Goal: Task Accomplishment & Management: Complete application form

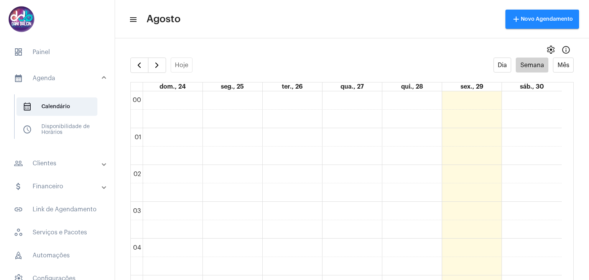
scroll to position [566, 0]
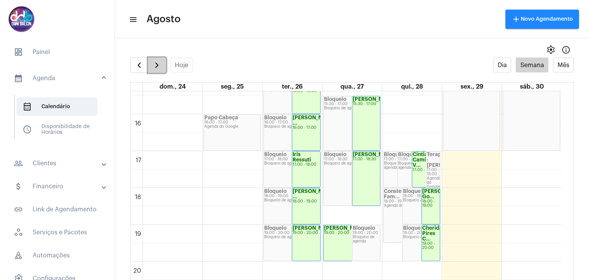
click at [151, 64] on button "button" at bounding box center [157, 64] width 18 height 15
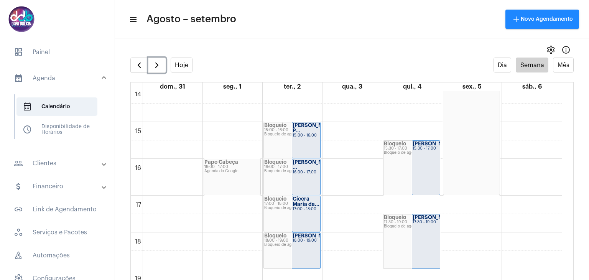
scroll to position [566, 0]
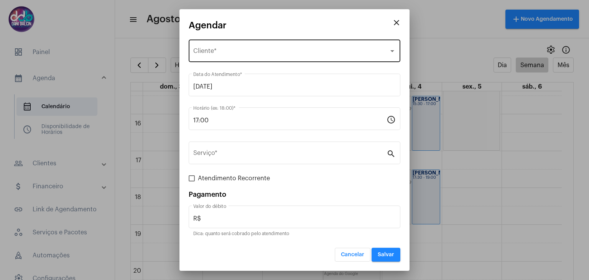
click at [233, 45] on div "Selecione o Cliente Cliente *" at bounding box center [294, 50] width 202 height 24
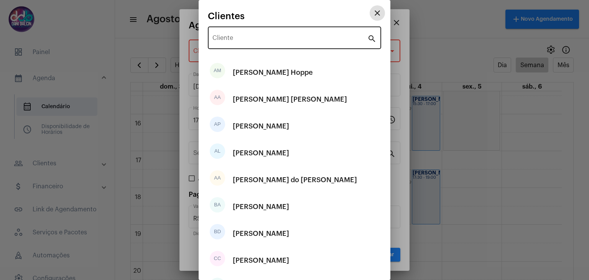
click at [234, 39] on input "Cliente" at bounding box center [289, 39] width 155 height 7
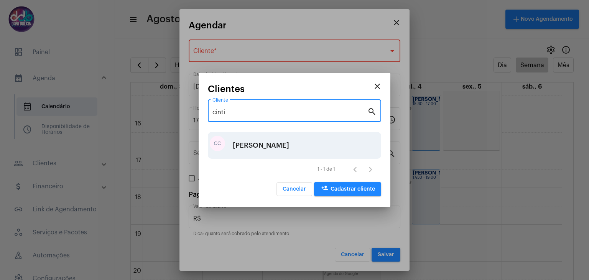
type input "cinti"
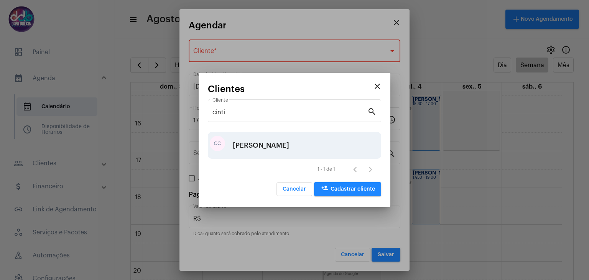
click at [266, 142] on div "[PERSON_NAME]" at bounding box center [261, 145] width 56 height 23
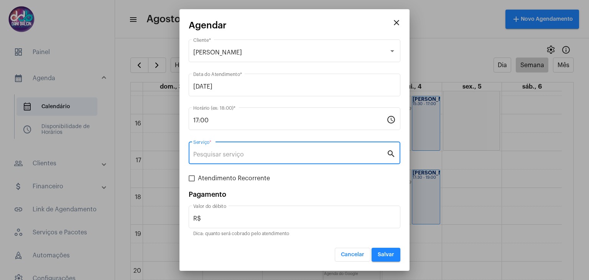
click at [226, 153] on input "Serviço *" at bounding box center [289, 154] width 193 height 7
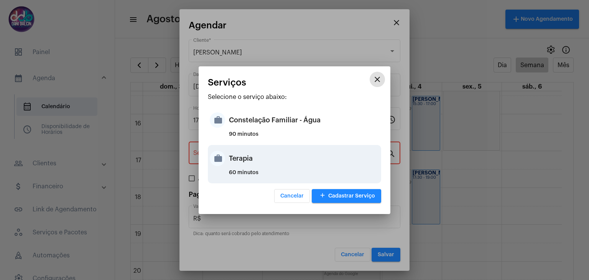
click at [232, 160] on div "Terapia" at bounding box center [304, 158] width 150 height 23
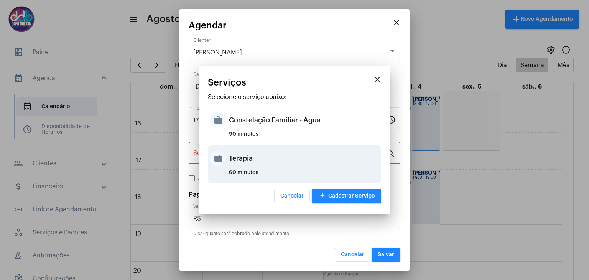
type input "Terapia"
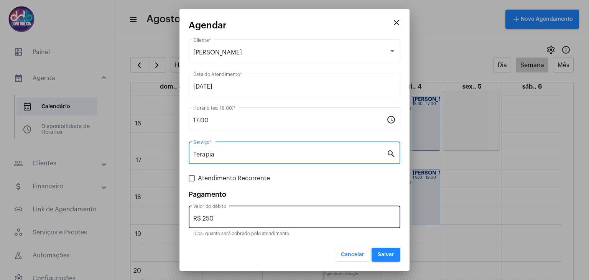
click at [229, 217] on input "R$ 250" at bounding box center [294, 218] width 202 height 7
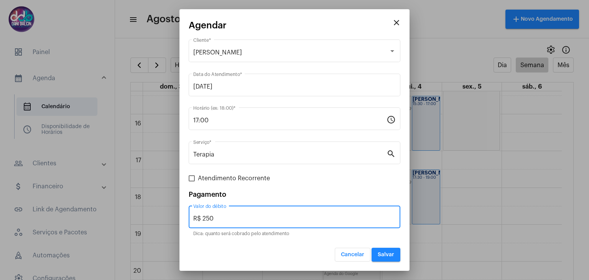
click at [229, 217] on input "R$ 250" at bounding box center [294, 218] width 202 height 7
type input "R$ 150"
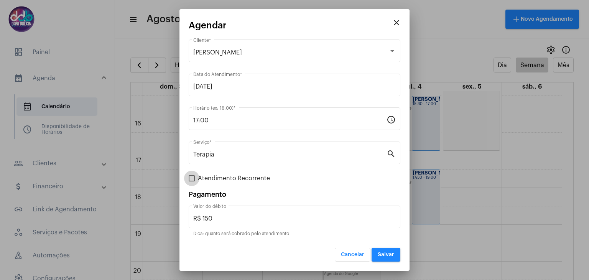
click at [231, 179] on span "Atendimento Recorrente" at bounding box center [234, 178] width 72 height 9
click at [192, 181] on input "Atendimento Recorrente" at bounding box center [191, 181] width 0 height 0
checkbox input "true"
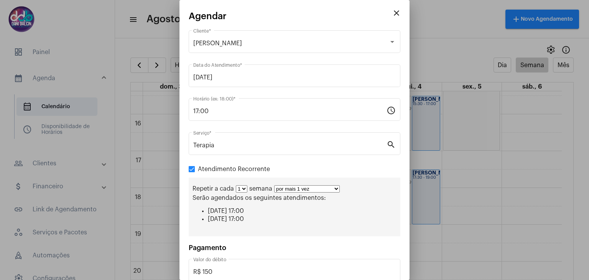
click at [333, 188] on select "por mais 1 vez por mais 2 vezes por mais 3 vezes por mais 4 vezes por mais 5 ve…" at bounding box center [307, 188] width 66 height 7
select select "10: 0"
click at [274, 185] on select "por mais 1 vez por mais 2 vezes por mais 3 vezes por mais 4 vezes por mais 5 ve…" at bounding box center [307, 188] width 66 height 7
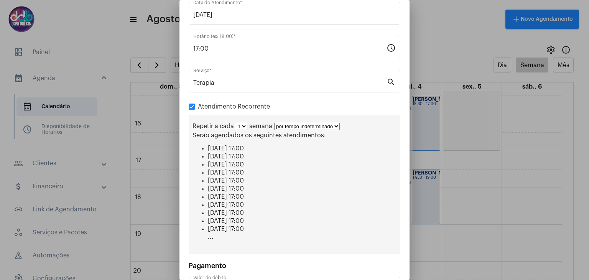
scroll to position [122, 0]
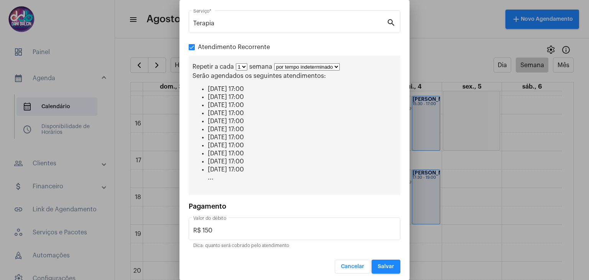
click at [385, 259] on button "Salvar" at bounding box center [385, 266] width 29 height 14
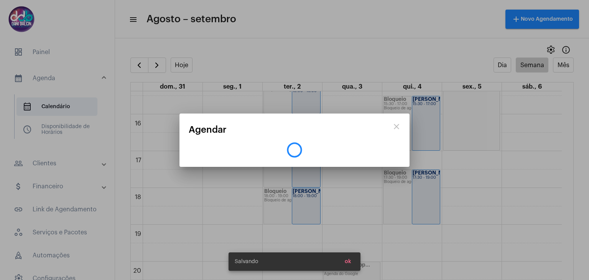
scroll to position [0, 0]
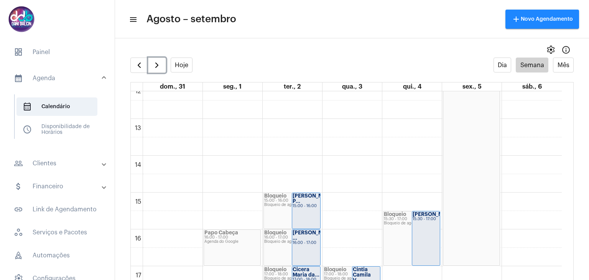
scroll to position [566, 0]
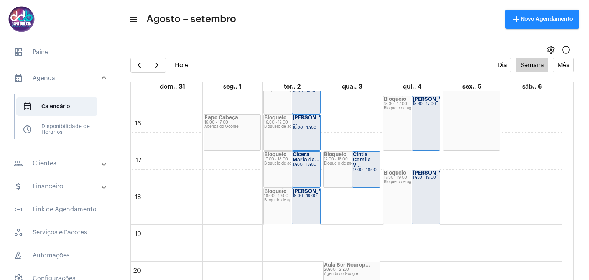
click at [53, 79] on mat-panel-title "calendar_month_outlined Agenda" at bounding box center [58, 78] width 89 height 9
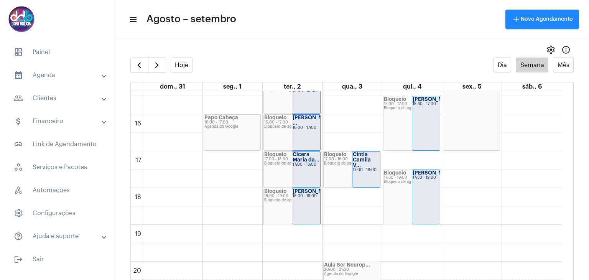
click at [57, 98] on mat-panel-title "people_outline Clientes" at bounding box center [58, 98] width 89 height 9
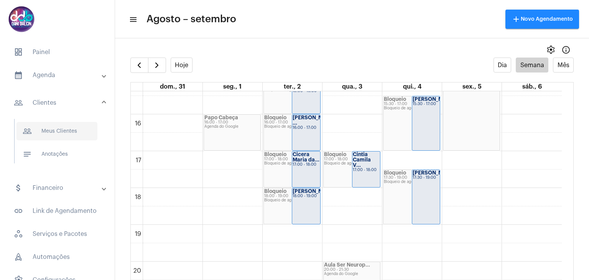
click at [61, 126] on span "people_outline Meus Clientes" at bounding box center [56, 131] width 81 height 18
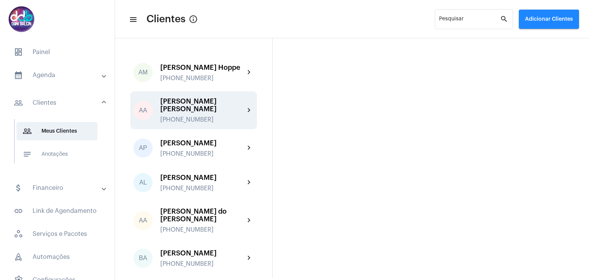
click at [193, 112] on div "[PERSON_NAME] [PERSON_NAME]" at bounding box center [202, 104] width 84 height 15
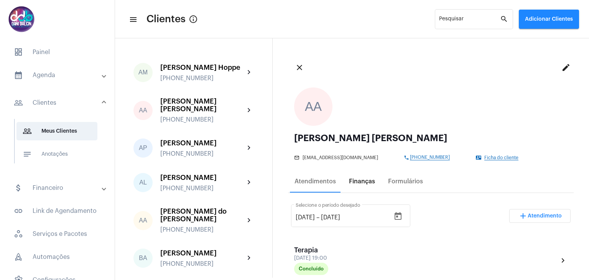
click at [367, 181] on div "Finanças" at bounding box center [362, 181] width 26 height 7
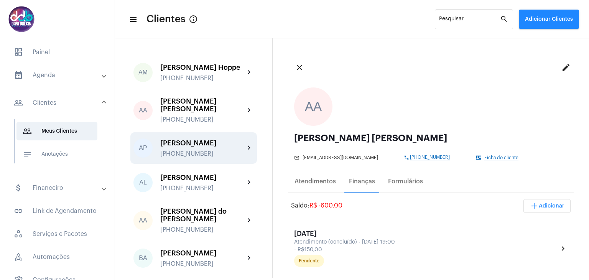
click at [207, 155] on div "[PHONE_NUMBER]" at bounding box center [202, 153] width 84 height 7
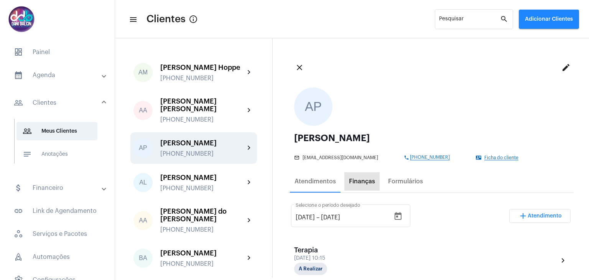
click at [361, 183] on div "Finanças" at bounding box center [362, 181] width 26 height 7
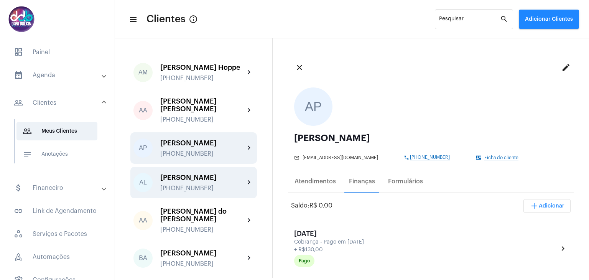
click at [207, 181] on div "[PERSON_NAME]" at bounding box center [202, 178] width 84 height 8
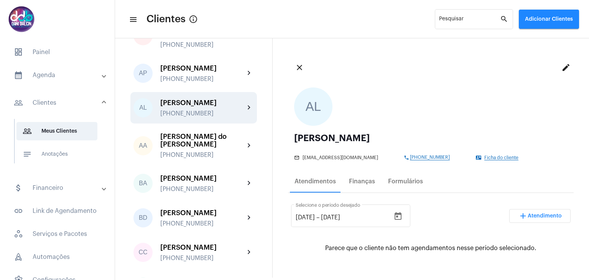
scroll to position [77, 0]
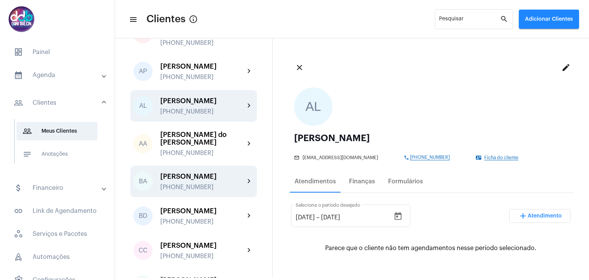
click at [203, 180] on div "[PERSON_NAME]" at bounding box center [202, 176] width 84 height 8
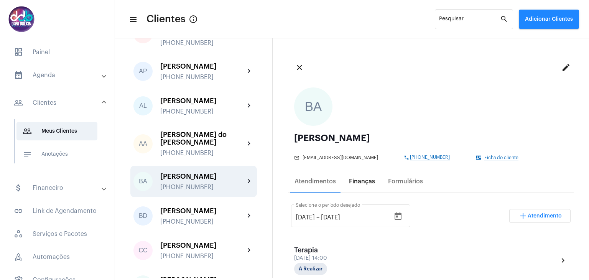
click at [351, 182] on div "Finanças" at bounding box center [362, 181] width 26 height 7
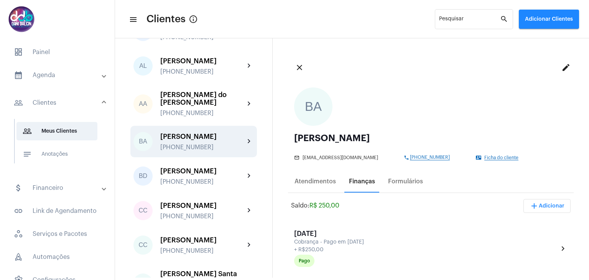
scroll to position [153, 0]
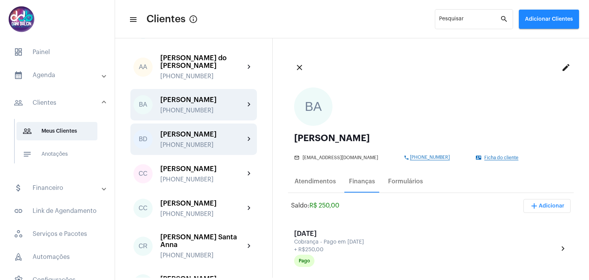
click at [210, 138] on div "[PERSON_NAME]" at bounding box center [202, 134] width 84 height 8
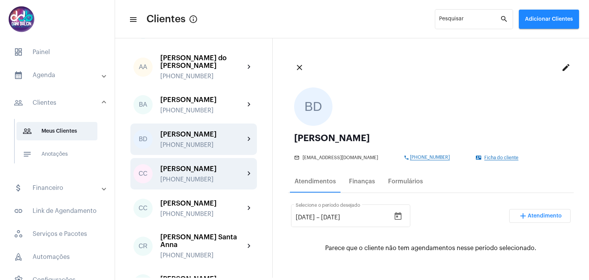
click at [204, 172] on div "[PERSON_NAME]" at bounding box center [202, 169] width 84 height 8
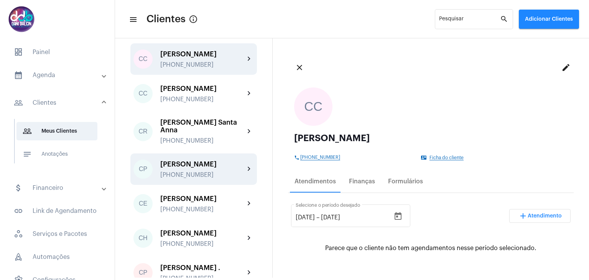
scroll to position [268, 0]
click at [208, 167] on div "[PERSON_NAME]" at bounding box center [202, 164] width 84 height 8
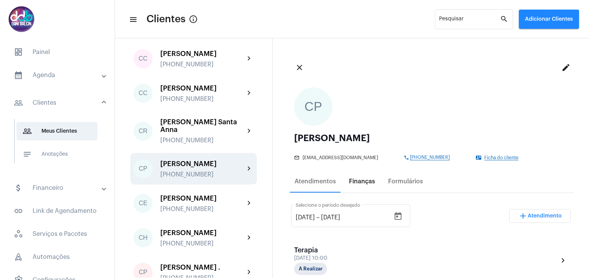
click at [360, 183] on div "Finanças" at bounding box center [362, 181] width 26 height 7
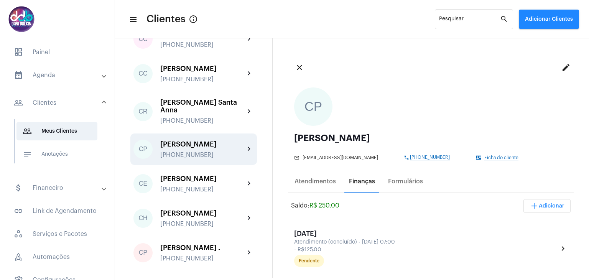
scroll to position [307, 0]
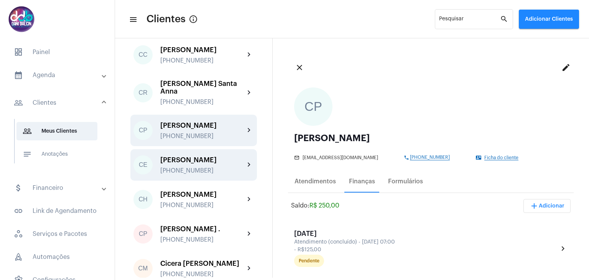
click at [198, 164] on div "[PERSON_NAME]" at bounding box center [202, 160] width 84 height 8
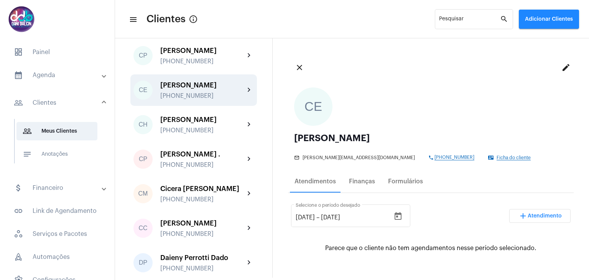
scroll to position [383, 0]
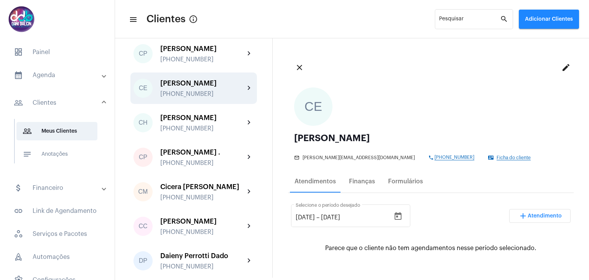
click at [198, 156] on div "[PERSON_NAME] ." at bounding box center [202, 152] width 84 height 8
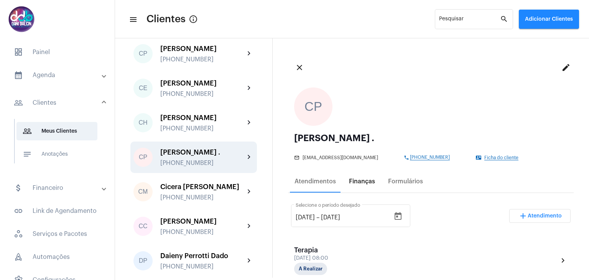
click at [352, 183] on div "Finanças" at bounding box center [362, 181] width 26 height 7
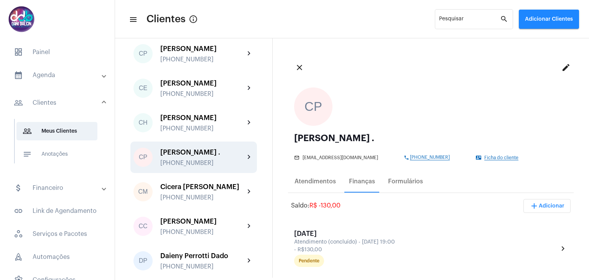
click at [537, 204] on span "add Adicionar" at bounding box center [546, 205] width 35 height 5
click at [533, 220] on span "attach_money Recebimento Avulso" at bounding box center [526, 225] width 64 height 14
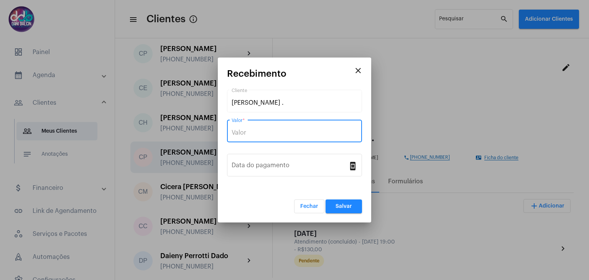
click at [278, 133] on input "Valor *" at bounding box center [294, 132] width 126 height 7
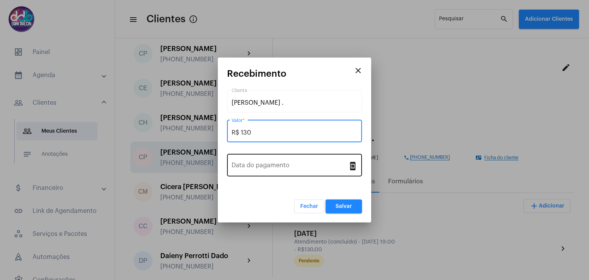
type input "R$ 130"
click at [269, 170] on div "Data do pagamento" at bounding box center [289, 164] width 117 height 24
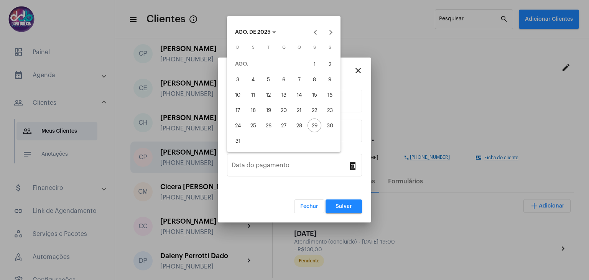
click at [299, 123] on div "28" at bounding box center [299, 125] width 14 height 14
type input "[DATE]"
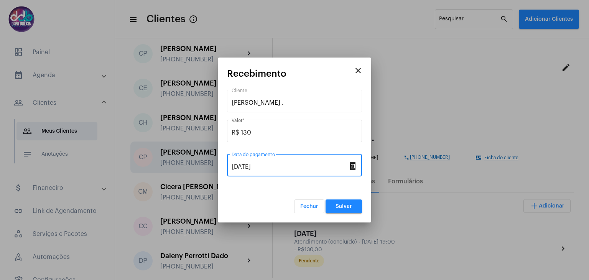
click at [345, 205] on span "Salvar" at bounding box center [343, 206] width 16 height 5
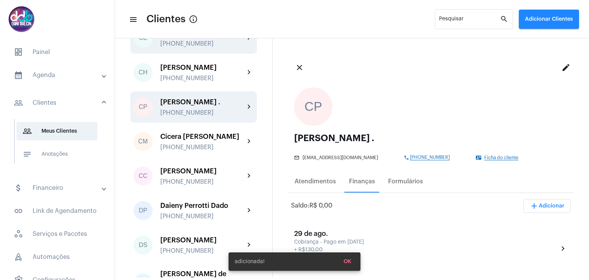
scroll to position [460, 0]
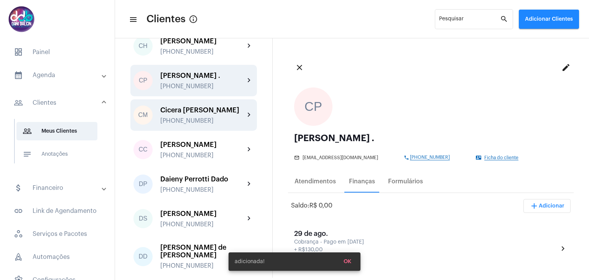
click at [210, 124] on div "Cicera [PERSON_NAME] [PHONE_NUMBER]" at bounding box center [202, 115] width 84 height 18
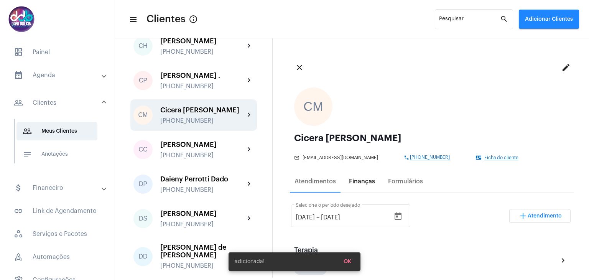
click at [363, 181] on div "Finanças" at bounding box center [362, 181] width 26 height 7
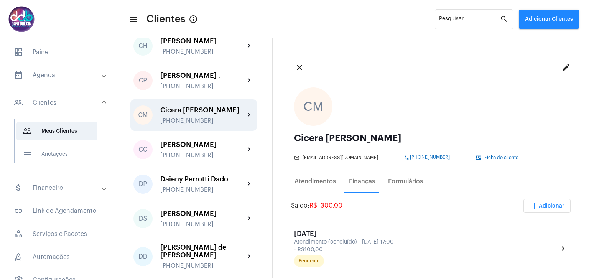
click at [549, 204] on span "add Adicionar" at bounding box center [546, 205] width 35 height 5
click at [528, 221] on span "attach_money Recebimento Avulso" at bounding box center [526, 225] width 64 height 14
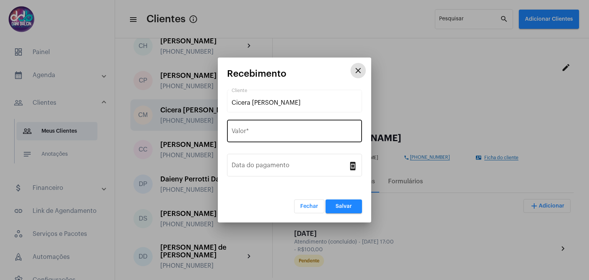
click at [294, 131] on input "Valor *" at bounding box center [294, 132] width 126 height 7
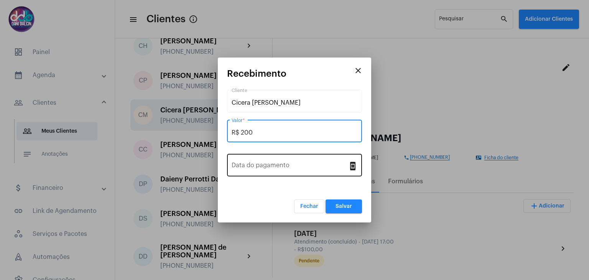
type input "R$ 200"
click at [294, 166] on input "Data do pagamento" at bounding box center [289, 166] width 117 height 7
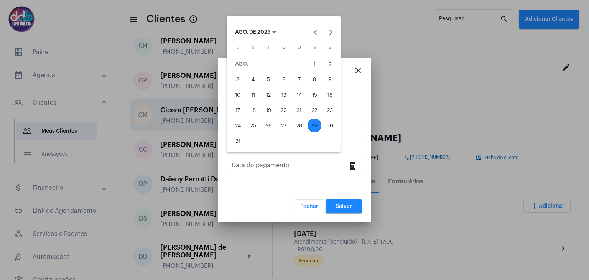
click at [290, 111] on div "20" at bounding box center [284, 110] width 14 height 14
type input "[DATE]"
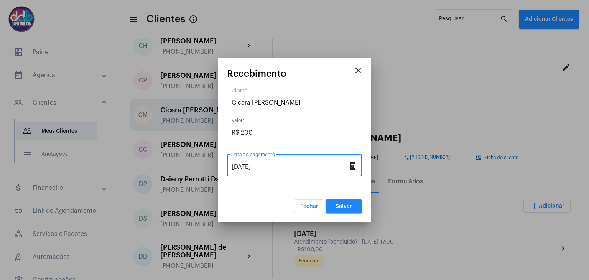
click at [343, 209] on button "Salvar" at bounding box center [343, 206] width 36 height 14
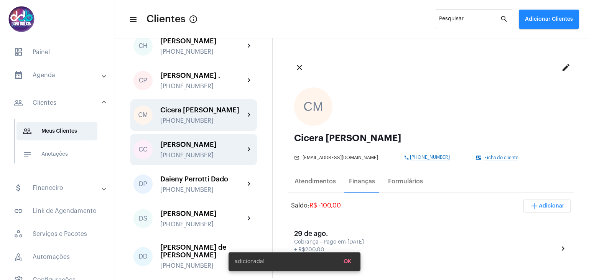
click at [200, 148] on div "[PERSON_NAME]" at bounding box center [202, 145] width 84 height 8
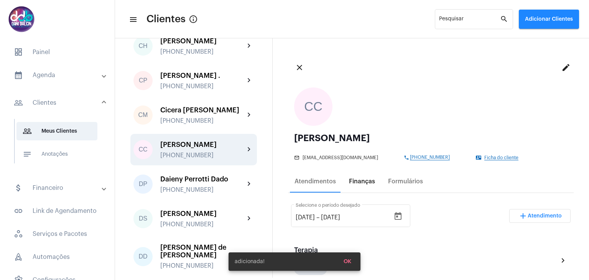
click at [365, 184] on div "Finanças" at bounding box center [362, 181] width 26 height 7
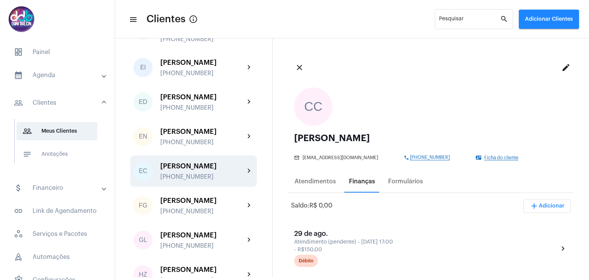
scroll to position [690, 0]
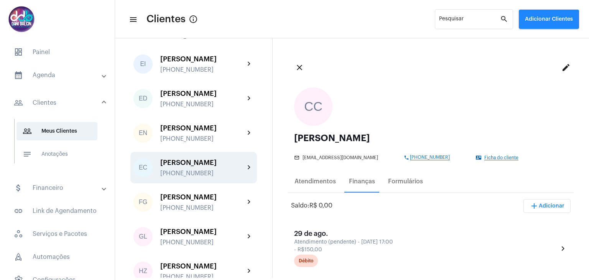
click at [210, 166] on div "[PERSON_NAME]" at bounding box center [202, 163] width 84 height 8
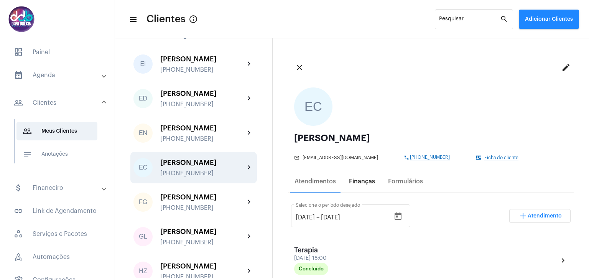
click at [359, 182] on div "Finanças" at bounding box center [362, 181] width 26 height 7
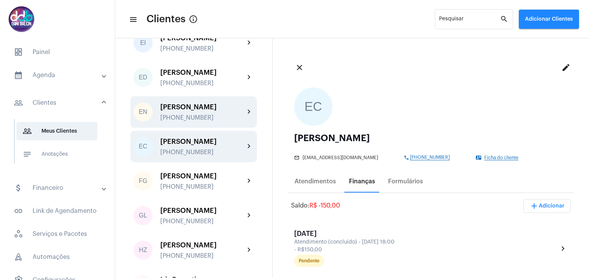
scroll to position [766, 0]
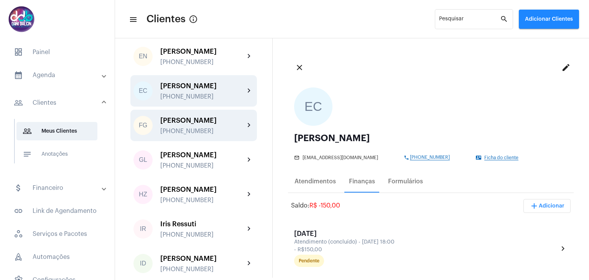
click at [207, 135] on div "[PERSON_NAME] [PHONE_NUMBER]" at bounding box center [202, 126] width 84 height 18
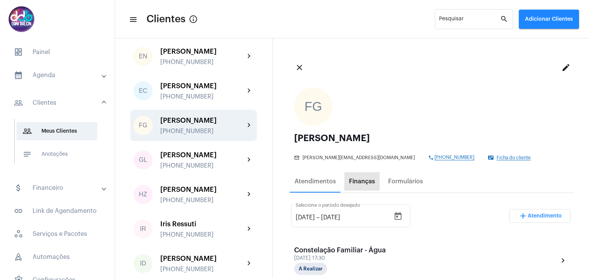
click at [369, 183] on div "Finanças" at bounding box center [362, 181] width 26 height 7
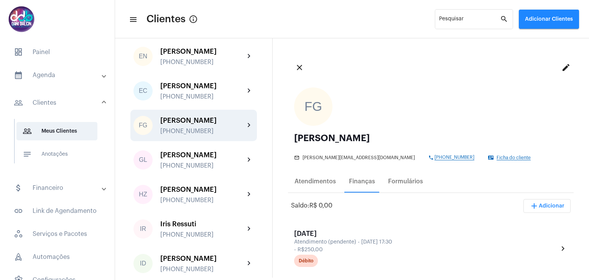
click at [545, 204] on span "add Adicionar" at bounding box center [546, 205] width 35 height 5
click at [533, 228] on span "attach_money Recebimento Avulso" at bounding box center [526, 225] width 64 height 14
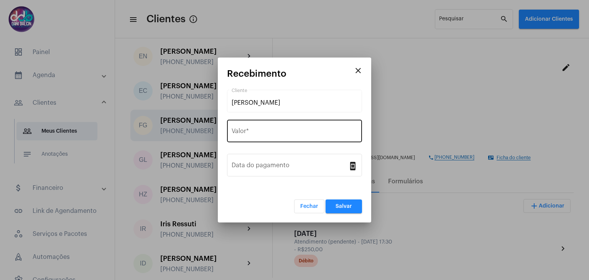
click at [260, 126] on div "Valor *" at bounding box center [294, 130] width 126 height 24
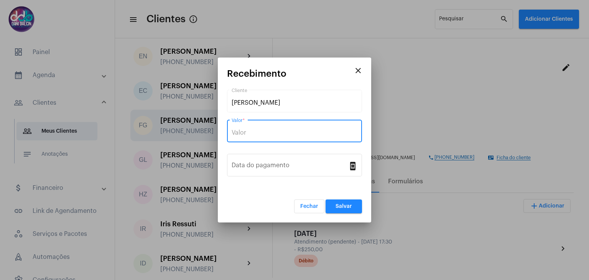
click at [259, 130] on input "Valor *" at bounding box center [294, 132] width 126 height 7
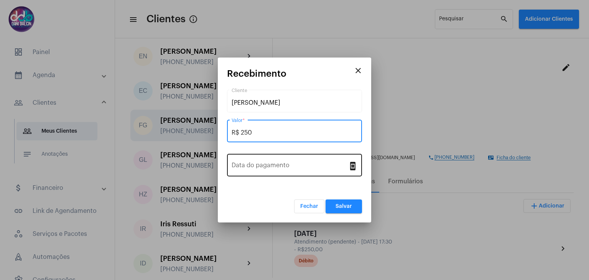
type input "R$ 250"
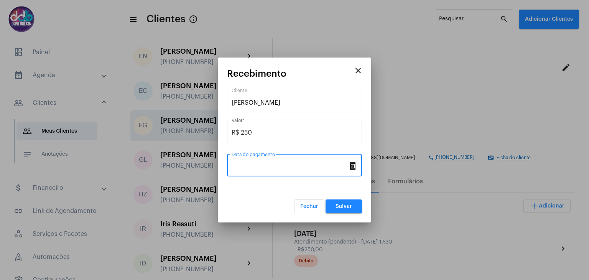
click at [260, 164] on input "Data do pagamento" at bounding box center [289, 166] width 117 height 7
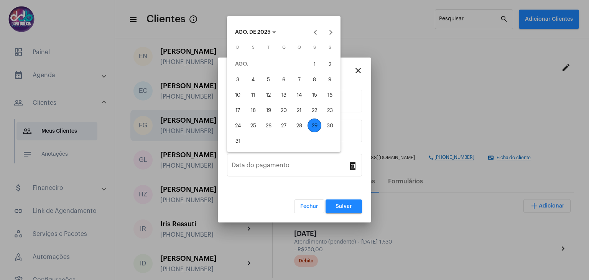
click at [300, 83] on div "7" at bounding box center [299, 79] width 14 height 14
type input "[DATE]"
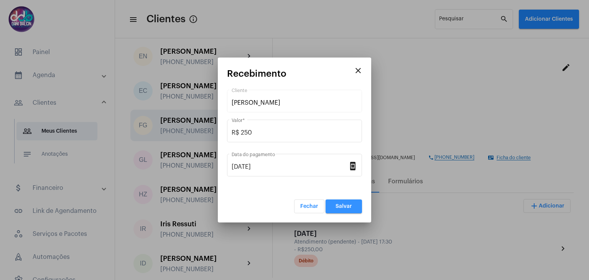
click at [345, 204] on span "Salvar" at bounding box center [343, 206] width 16 height 5
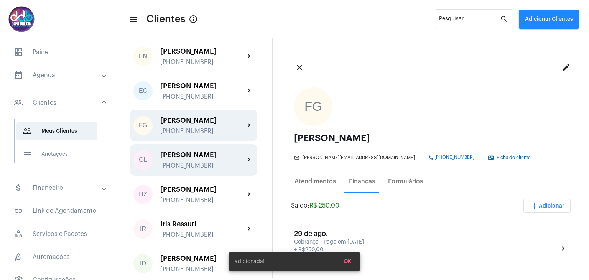
click at [211, 169] on div "[PHONE_NUMBER]" at bounding box center [202, 165] width 84 height 7
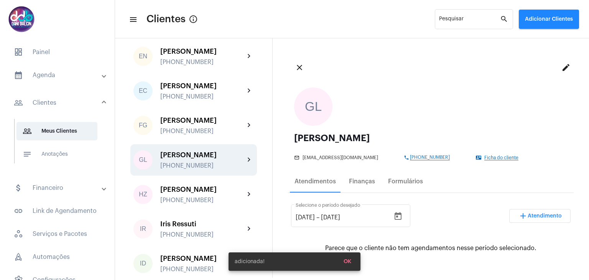
scroll to position [805, 0]
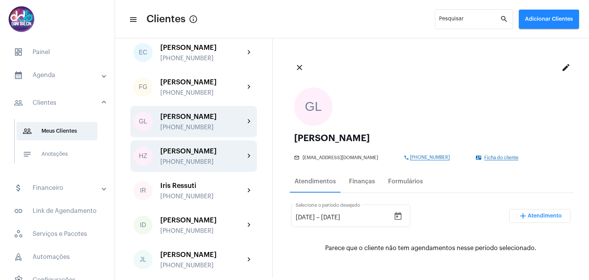
click at [205, 155] on div "[PERSON_NAME]" at bounding box center [202, 151] width 84 height 8
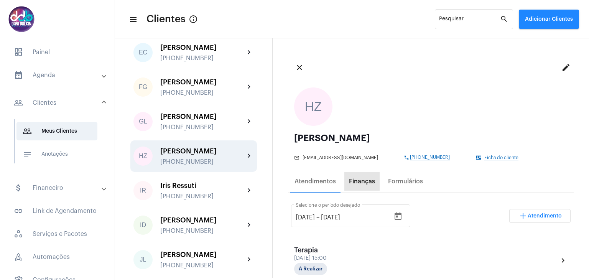
click at [369, 181] on div "Finanças" at bounding box center [362, 181] width 26 height 7
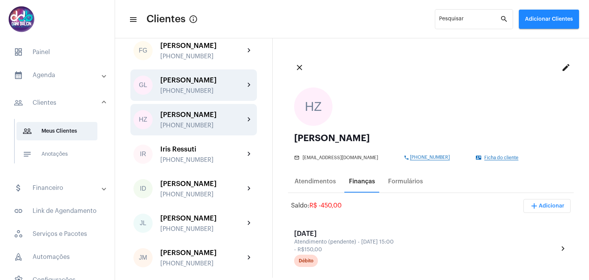
scroll to position [843, 0]
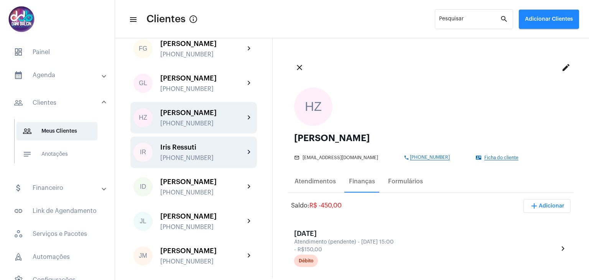
click at [215, 151] on div "Iris Ressuti" at bounding box center [202, 147] width 84 height 8
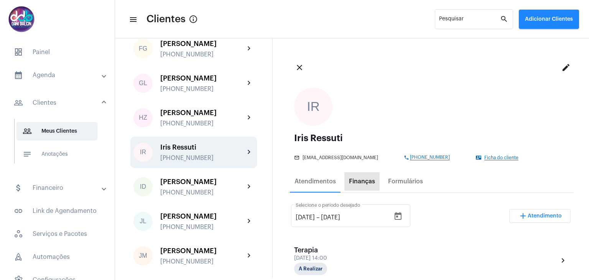
click at [362, 184] on div "Finanças" at bounding box center [362, 181] width 26 height 7
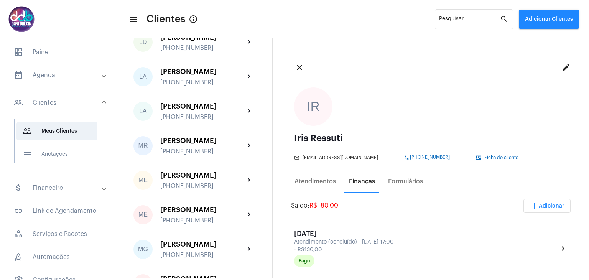
scroll to position [1265, 0]
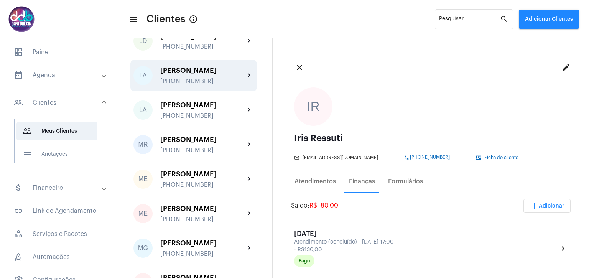
click at [196, 85] on div "[PERSON_NAME] [PHONE_NUMBER]" at bounding box center [202, 76] width 84 height 18
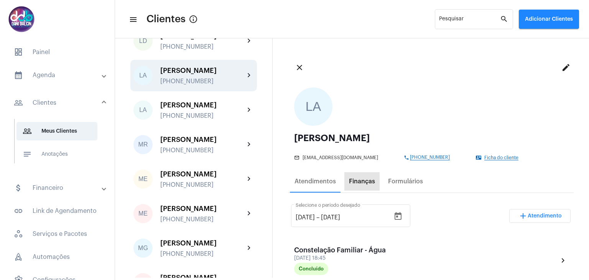
click at [362, 185] on div "Finanças" at bounding box center [361, 181] width 35 height 18
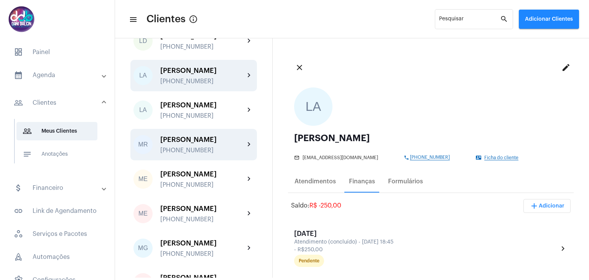
click at [209, 143] on div "[PERSON_NAME]" at bounding box center [202, 140] width 84 height 8
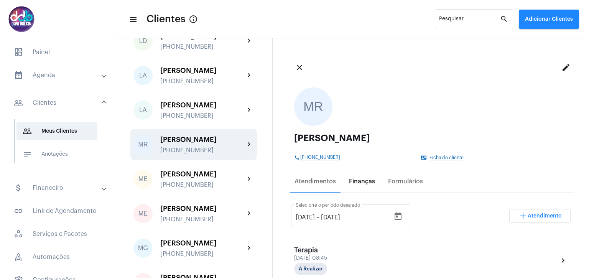
click at [355, 185] on div "Finanças" at bounding box center [361, 181] width 35 height 18
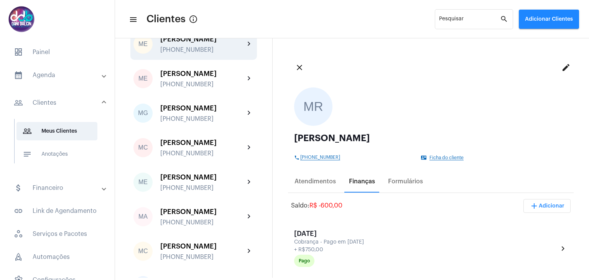
scroll to position [1418, 0]
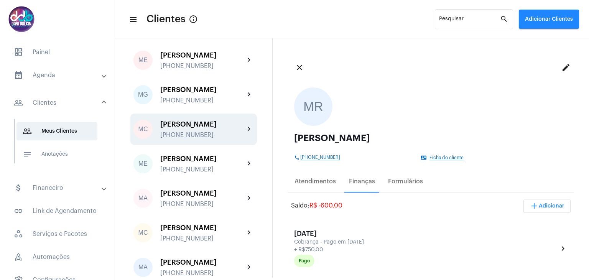
click at [205, 128] on div "[PERSON_NAME]" at bounding box center [202, 124] width 84 height 8
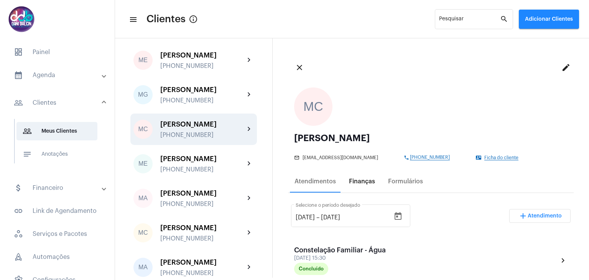
click at [357, 184] on div "Finanças" at bounding box center [362, 181] width 26 height 7
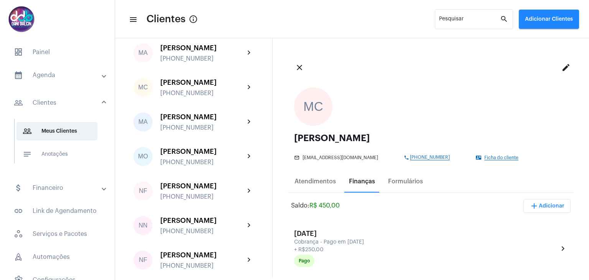
scroll to position [1571, 0]
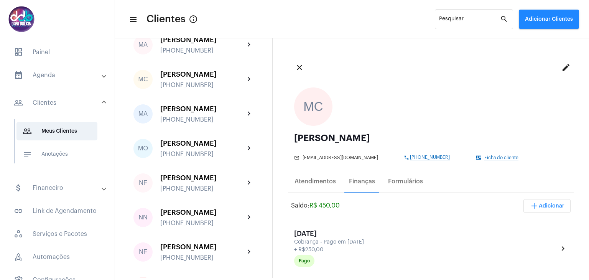
click at [200, 89] on div "[PERSON_NAME] [PHONE_NUMBER]" at bounding box center [202, 80] width 84 height 18
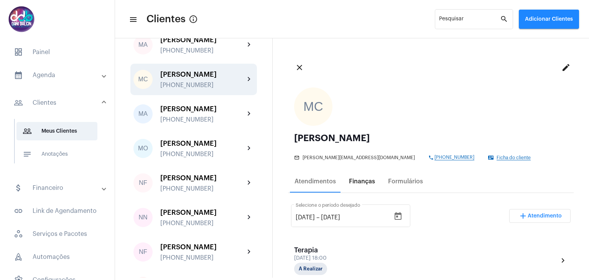
click at [368, 185] on div "Finanças" at bounding box center [361, 181] width 35 height 18
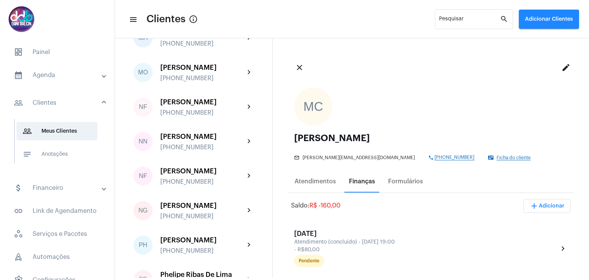
scroll to position [1648, 0]
click at [206, 81] on div "[PERSON_NAME] [PHONE_NUMBER]" at bounding box center [202, 72] width 84 height 18
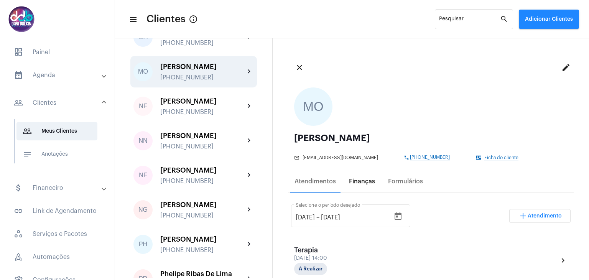
click at [354, 183] on div "Finanças" at bounding box center [362, 181] width 26 height 7
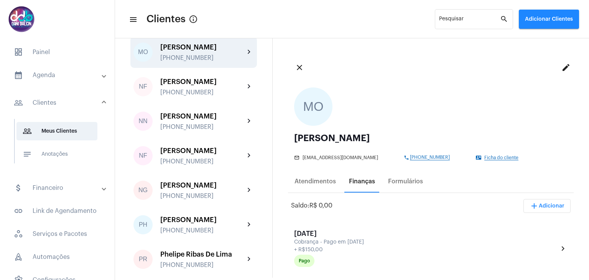
scroll to position [1686, 0]
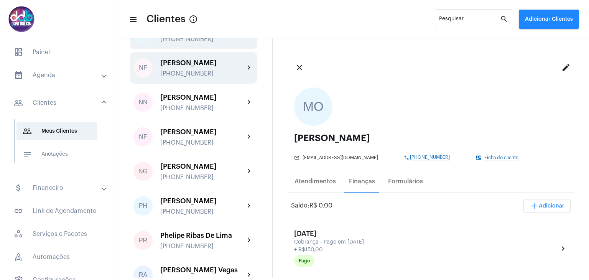
click at [208, 67] on div "[PERSON_NAME]" at bounding box center [202, 63] width 84 height 8
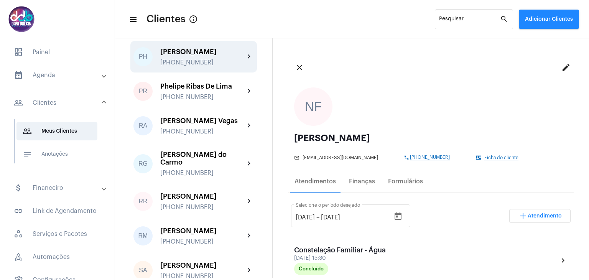
scroll to position [1840, 0]
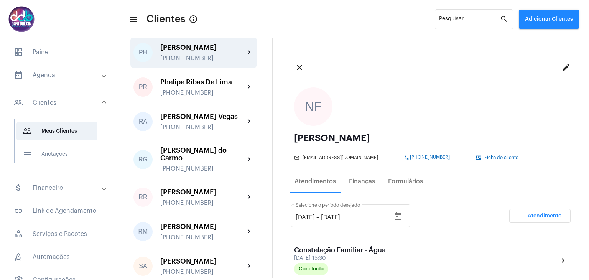
click at [210, 51] on div "[PERSON_NAME]" at bounding box center [202, 48] width 84 height 8
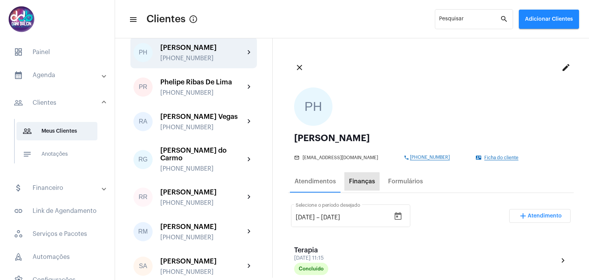
click at [360, 182] on div "Finanças" at bounding box center [362, 181] width 26 height 7
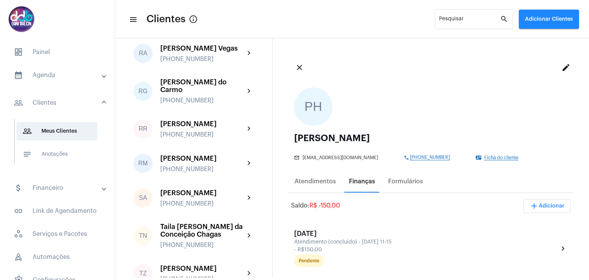
scroll to position [1916, 0]
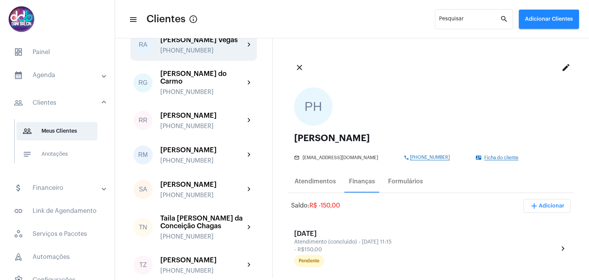
click at [209, 54] on div "[PERSON_NAME] Vegas [PHONE_NUMBER]" at bounding box center [202, 45] width 84 height 18
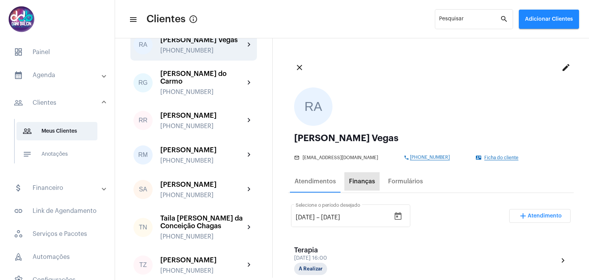
click at [365, 185] on div "Finanças" at bounding box center [361, 181] width 35 height 18
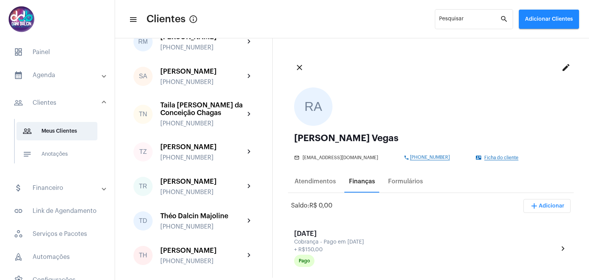
scroll to position [2031, 0]
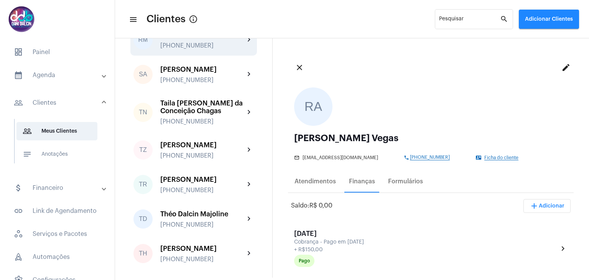
click at [206, 39] on div "[PERSON_NAME]" at bounding box center [202, 35] width 84 height 8
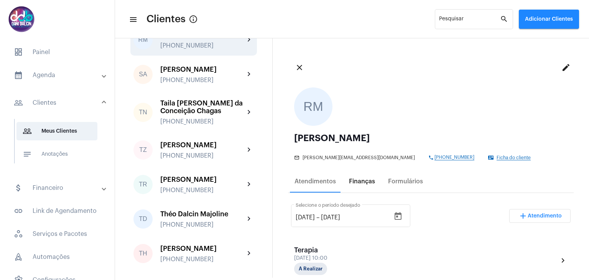
click at [357, 180] on div "Finanças" at bounding box center [362, 181] width 26 height 7
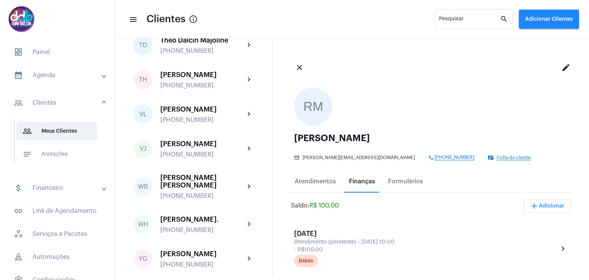
scroll to position [2223, 0]
click at [199, 20] on div "[PERSON_NAME] [PHONE_NUMBER]" at bounding box center [202, 11] width 84 height 18
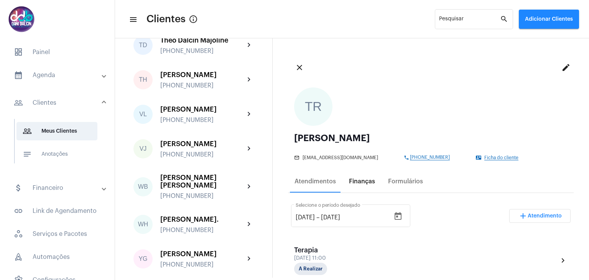
click at [355, 179] on div "Finanças" at bounding box center [362, 181] width 26 height 7
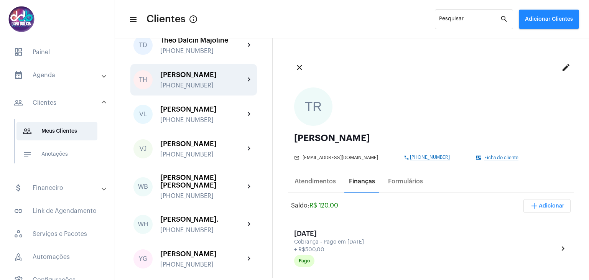
scroll to position [2383, 0]
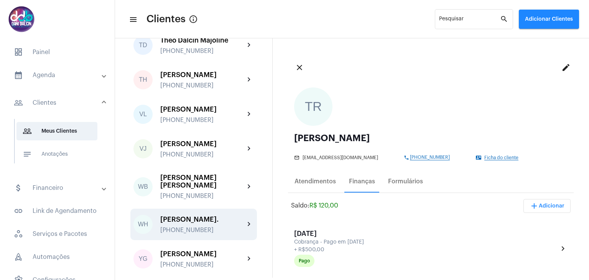
click at [203, 215] on div "[PERSON_NAME]." at bounding box center [202, 219] width 84 height 8
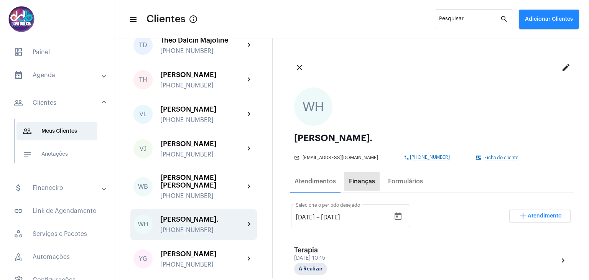
click at [359, 184] on div "Finanças" at bounding box center [362, 181] width 26 height 7
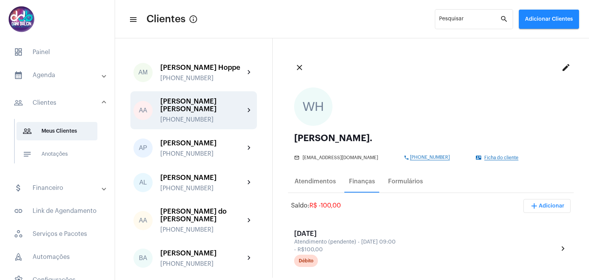
click at [205, 111] on div "[PERSON_NAME] [PERSON_NAME]" at bounding box center [202, 104] width 84 height 15
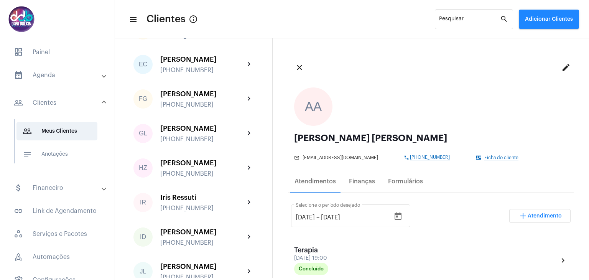
scroll to position [771, 0]
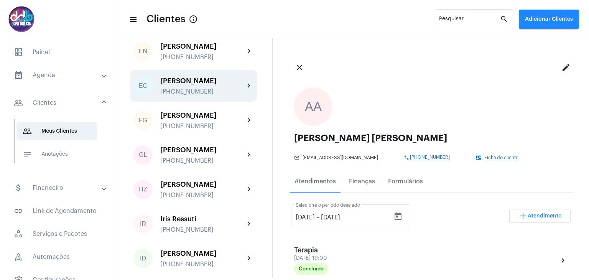
click at [212, 85] on div "[PERSON_NAME]" at bounding box center [202, 81] width 84 height 8
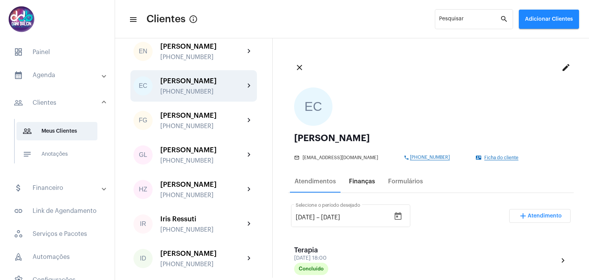
click at [364, 182] on div "Finanças" at bounding box center [362, 181] width 26 height 7
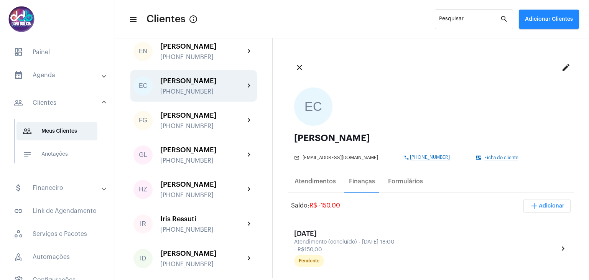
click at [538, 204] on span "add Adicionar" at bounding box center [546, 205] width 35 height 5
click at [531, 224] on span "attach_money Recebimento Avulso" at bounding box center [526, 225] width 64 height 14
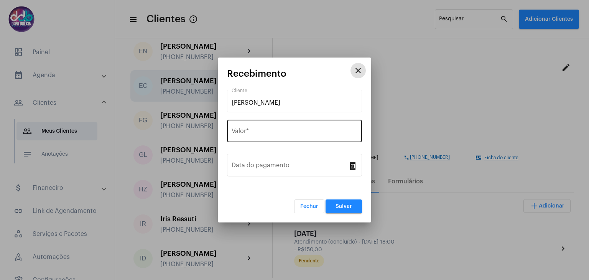
click at [286, 132] on input "Valor *" at bounding box center [294, 132] width 126 height 7
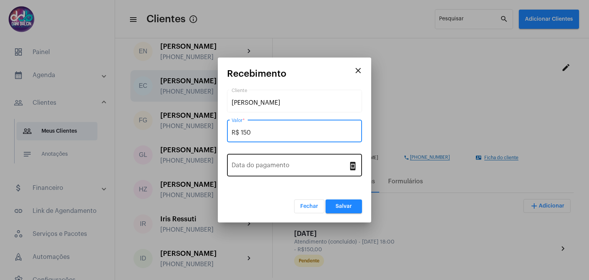
type input "R$ 150"
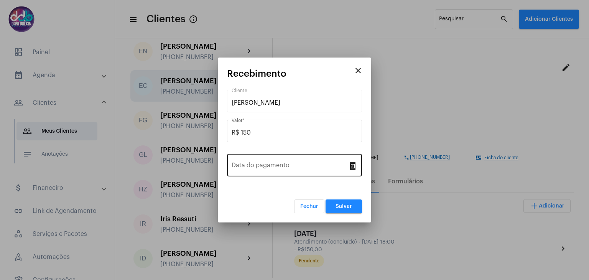
click at [284, 160] on div "Data do pagamento" at bounding box center [289, 164] width 117 height 24
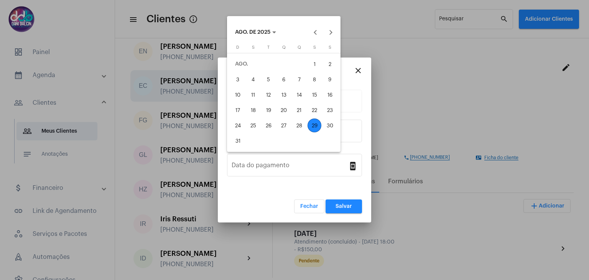
click at [315, 123] on div "29" at bounding box center [314, 125] width 14 height 14
type input "[DATE]"
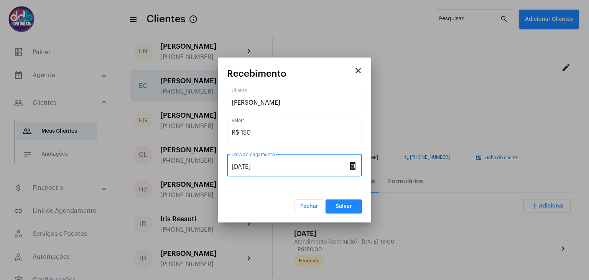
click at [346, 208] on span "Salvar" at bounding box center [343, 206] width 16 height 5
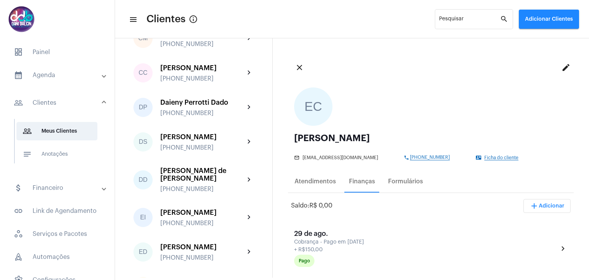
scroll to position [575, 0]
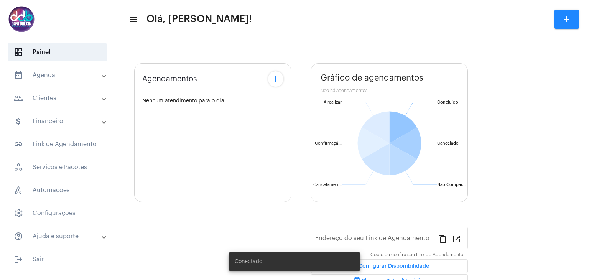
type input "[URL][DOMAIN_NAME]"
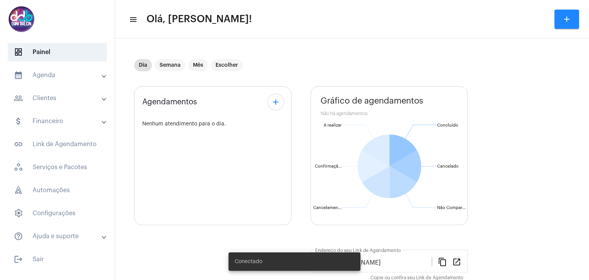
click at [67, 69] on mat-expansion-panel-header "calendar_month_outlined Agenda" at bounding box center [60, 75] width 110 height 18
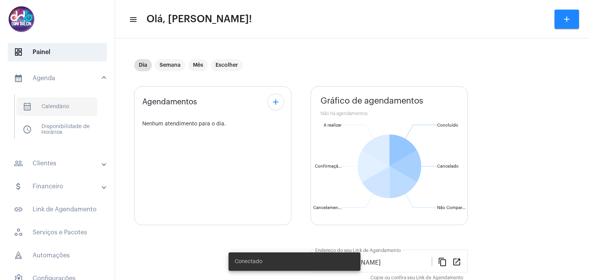
click at [66, 103] on span "calendar_month_outlined Calendário" at bounding box center [56, 106] width 81 height 18
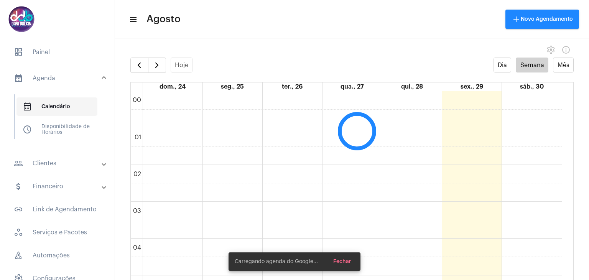
scroll to position [221, 0]
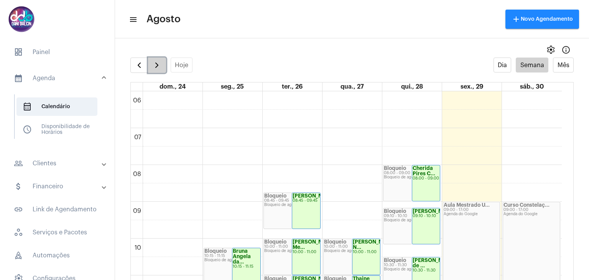
click at [156, 65] on span "button" at bounding box center [156, 65] width 9 height 9
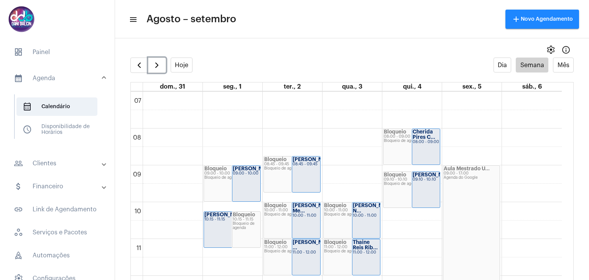
scroll to position [295, 0]
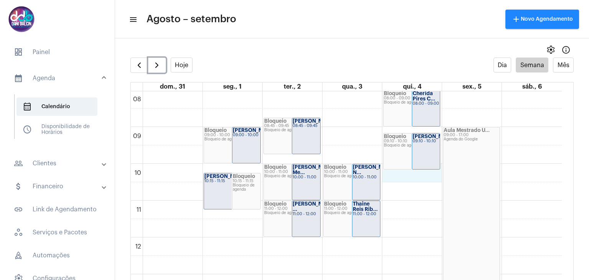
click at [419, 182] on td at bounding box center [352, 191] width 419 height 18
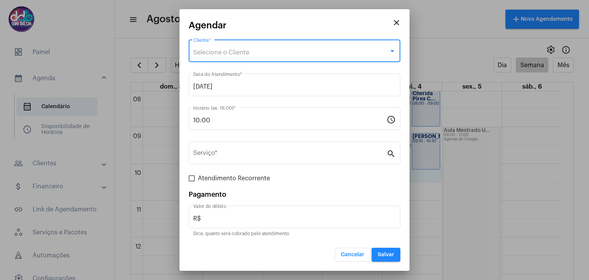
click at [252, 53] on div "Selecione o Cliente" at bounding box center [290, 52] width 195 height 7
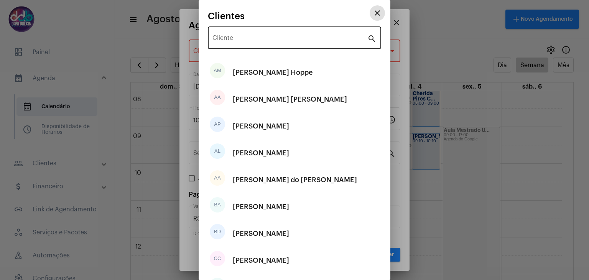
click at [239, 37] on input "Cliente" at bounding box center [289, 39] width 155 height 7
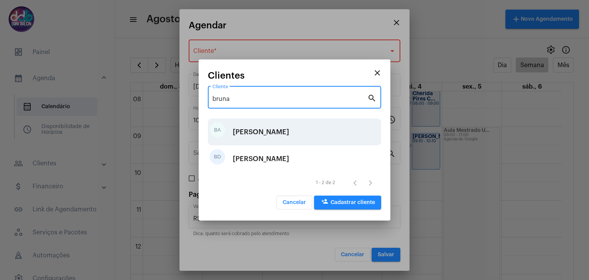
type input "bruna"
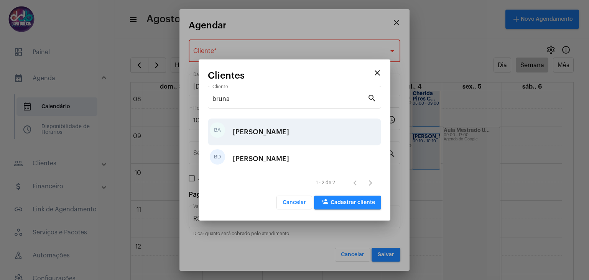
click at [268, 133] on div "[PERSON_NAME]" at bounding box center [261, 131] width 56 height 23
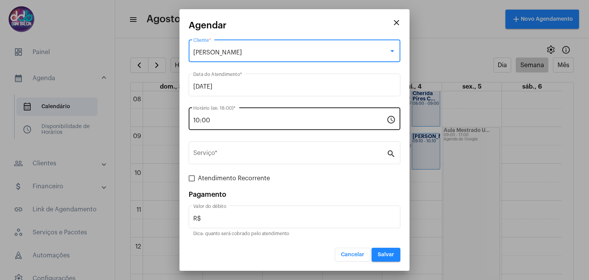
click at [247, 120] on input "10:00" at bounding box center [289, 120] width 193 height 7
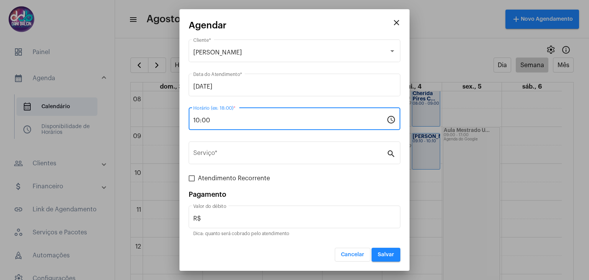
click at [247, 120] on input "10:00" at bounding box center [289, 120] width 193 height 7
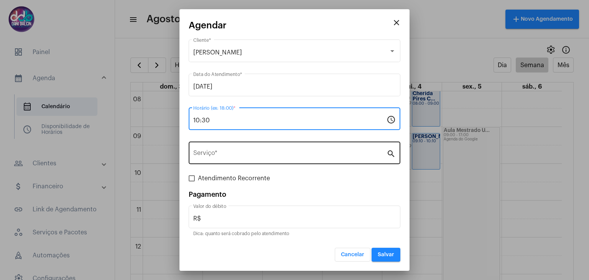
type input "10:30"
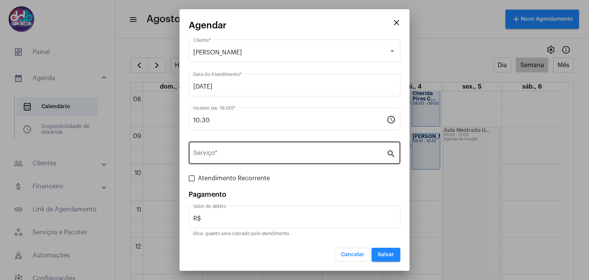
click at [236, 149] on div "Serviço *" at bounding box center [289, 152] width 193 height 24
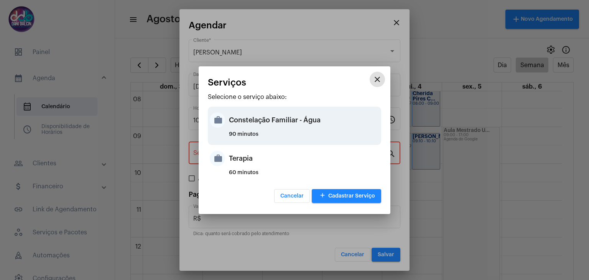
click at [243, 128] on div "Constelação Familiar - Água" at bounding box center [304, 119] width 150 height 23
type input "Constelação Familiar - Água"
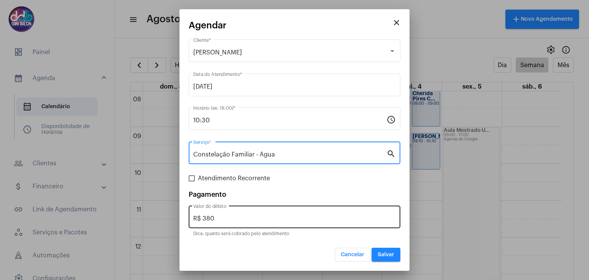
click at [232, 212] on div "R$ 380 Valor do débito" at bounding box center [294, 216] width 202 height 24
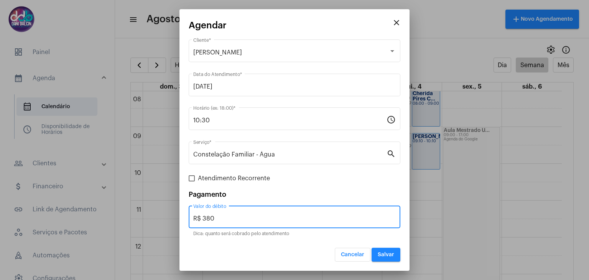
click at [232, 212] on div "R$ 380 Valor do débito" at bounding box center [294, 216] width 202 height 24
click at [228, 216] on input "R$ 380" at bounding box center [294, 218] width 202 height 7
type input "R$ 250"
click at [389, 252] on span "Salvar" at bounding box center [385, 254] width 16 height 5
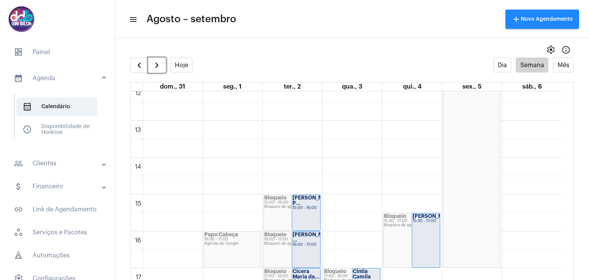
scroll to position [564, 0]
